Goal: Find specific page/section: Find specific page/section

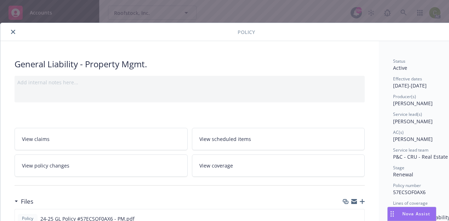
drag, startPoint x: 14, startPoint y: 33, endPoint x: 157, endPoint y: 45, distance: 143.8
click at [13, 32] on icon "close" at bounding box center [13, 32] width 4 height 4
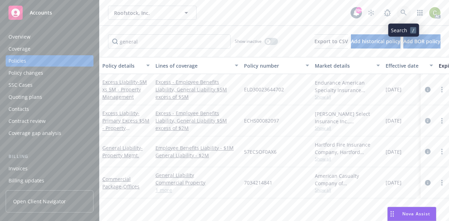
click at [407, 12] on icon at bounding box center [404, 13] width 6 height 6
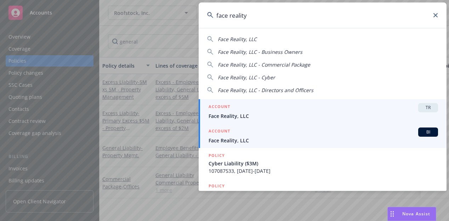
type input "face reality"
click at [292, 138] on span "Face Reality, LLC" at bounding box center [324, 140] width 230 height 7
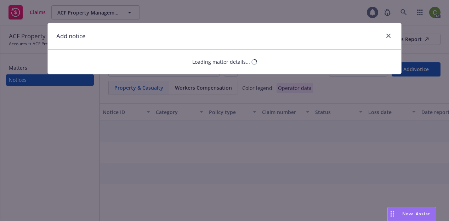
select select "GENERAL_LIABILITY"
select select "open"
select select "CLAIM"
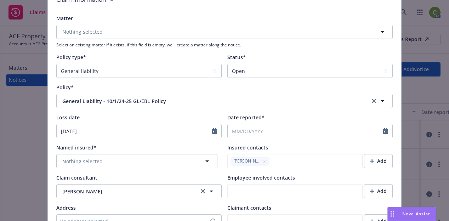
scroll to position [71, 0]
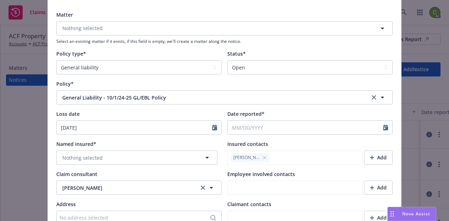
type textarea "x"
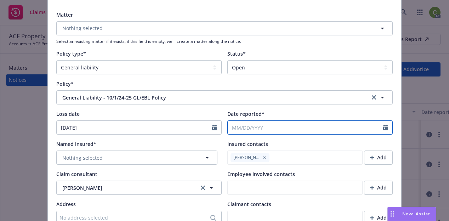
click at [280, 127] on input "Date reported*" at bounding box center [306, 127] width 156 height 13
select select "8"
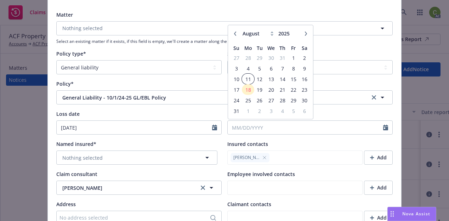
click at [244, 80] on tbody "27 28 29 30 31 1 2 3 4 5 6 7 8 9 10 11 12 13 14 15 16 17 18 19 20 21 22 23 24 2…" at bounding box center [270, 84] width 79 height 64
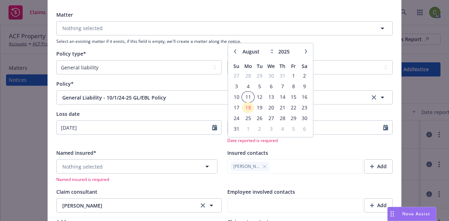
click at [249, 94] on span "11" at bounding box center [248, 97] width 11 height 9
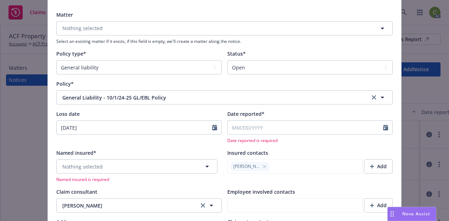
type textarea "x"
type input "[DATE]"
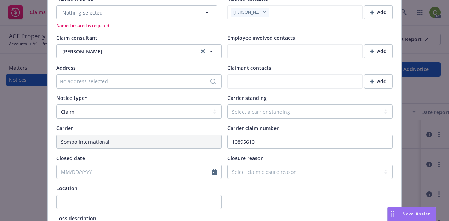
scroll to position [248, 0]
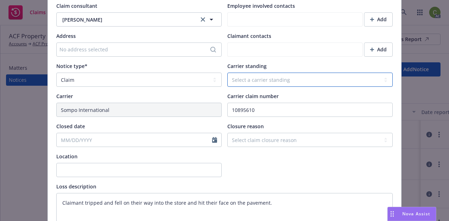
click at [251, 82] on select "Select a carrier standing Closed Not submitted Open Reopened Subrogated Withdra…" at bounding box center [311, 80] width 166 height 14
select select "OPEN"
click at [228, 73] on select "Select a carrier standing Closed Not submitted Open Reopened Subrogated Withdra…" at bounding box center [311, 80] width 166 height 14
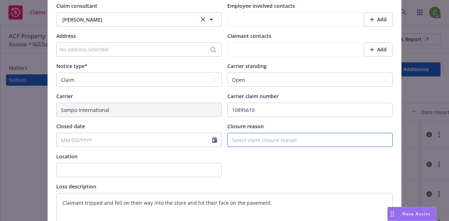
click at [253, 144] on select "Select claim closure reason Administrative closure Closed Closed no liability f…" at bounding box center [311, 140] width 166 height 14
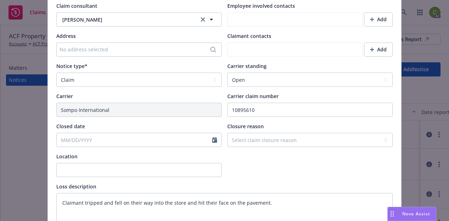
drag, startPoint x: 293, startPoint y: 169, endPoint x: 288, endPoint y: 164, distance: 7.5
click at [294, 168] on div at bounding box center [311, 165] width 166 height 24
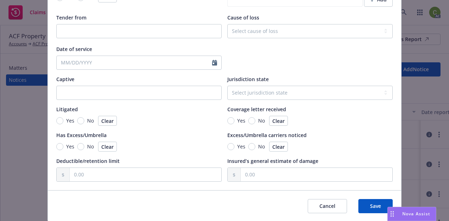
scroll to position [702, 0]
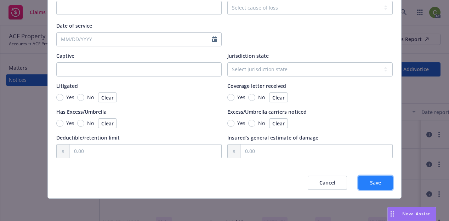
click at [381, 185] on button "Save" at bounding box center [376, 183] width 34 height 14
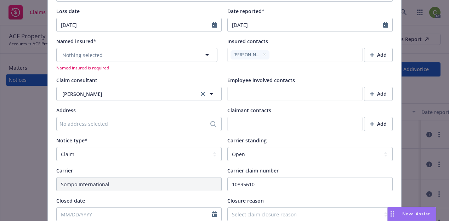
scroll to position [206, 0]
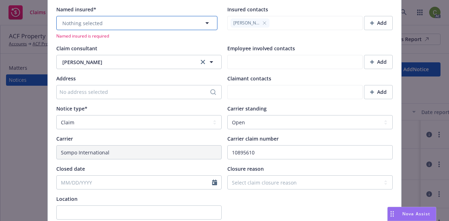
click at [125, 21] on button "Nothing selected" at bounding box center [136, 23] width 161 height 14
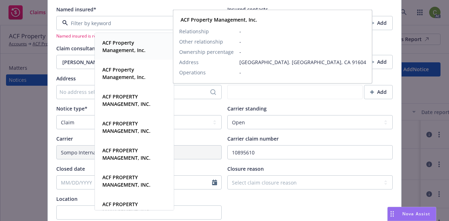
click at [130, 51] on strong "ACF Property Management, Inc." at bounding box center [123, 46] width 43 height 14
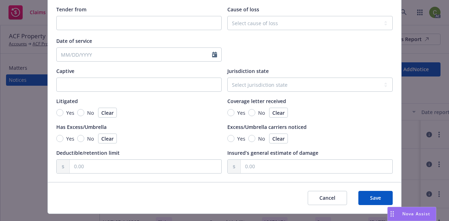
scroll to position [693, 0]
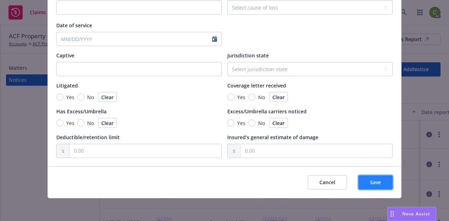
click at [380, 185] on button "Save" at bounding box center [376, 182] width 34 height 14
type textarea "x"
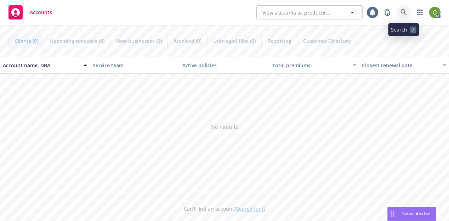
click at [401, 13] on icon at bounding box center [404, 12] width 6 height 6
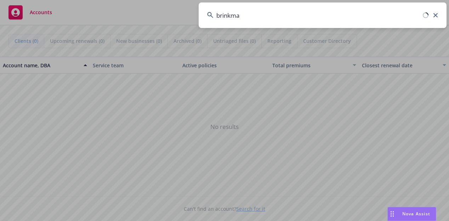
type input "brinkman"
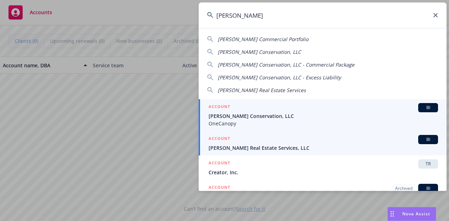
click at [302, 144] on div "ACCOUNT BI" at bounding box center [324, 139] width 230 height 9
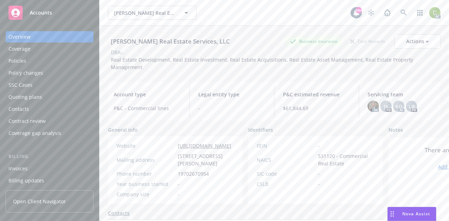
click at [19, 58] on div "Policies" at bounding box center [18, 60] width 18 height 11
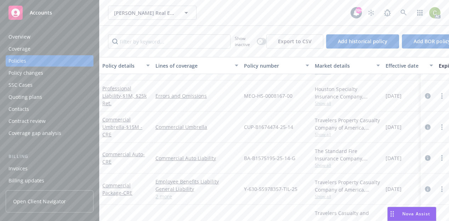
scroll to position [134, 0]
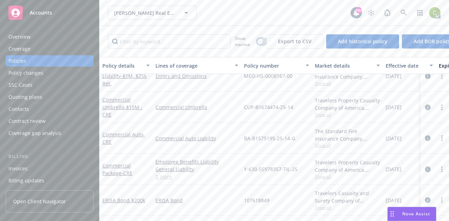
click at [262, 42] on icon "button" at bounding box center [260, 41] width 2 height 2
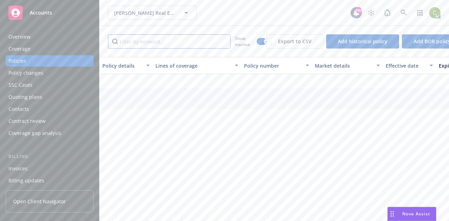
click at [207, 41] on input "Filter by keyword..." at bounding box center [169, 41] width 123 height 14
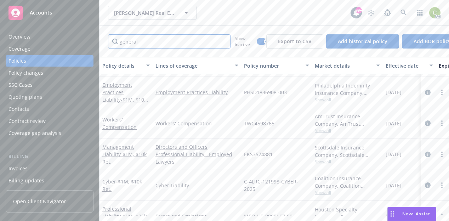
scroll to position [0, 0]
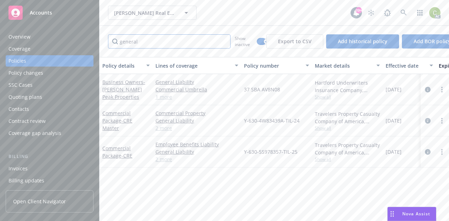
type input "general"
